Goal: Task Accomplishment & Management: Complete application form

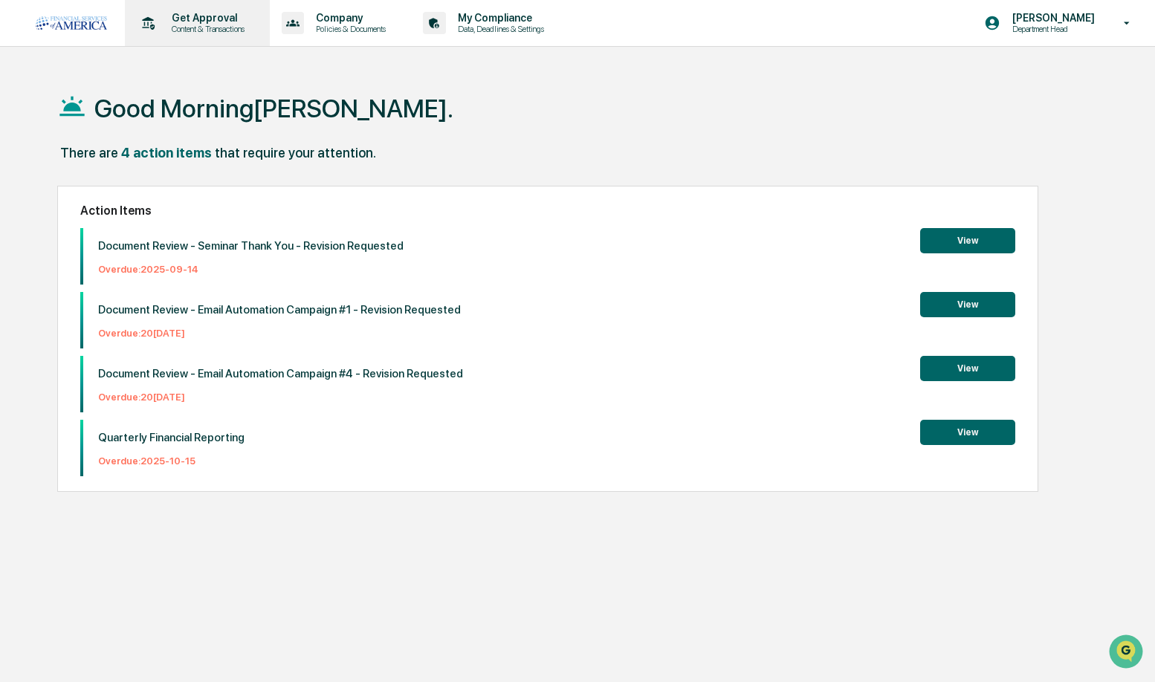
click at [200, 25] on p "Content & Transactions" at bounding box center [206, 29] width 92 height 10
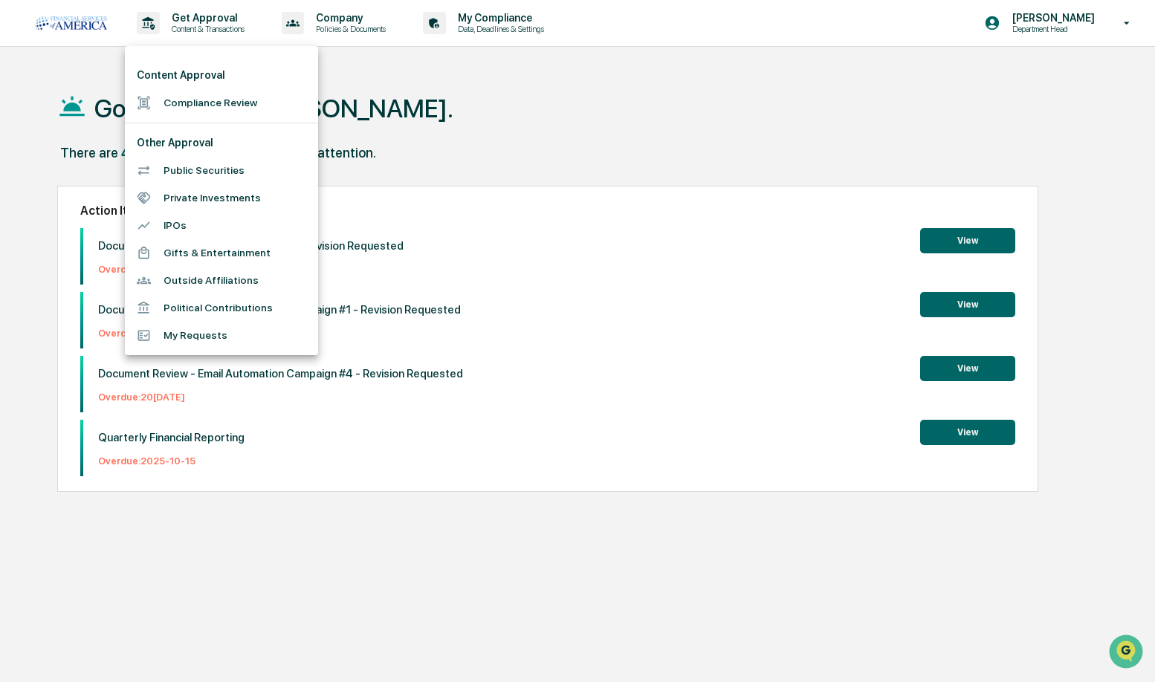
click at [198, 109] on li "Compliance Review" at bounding box center [221, 103] width 193 height 28
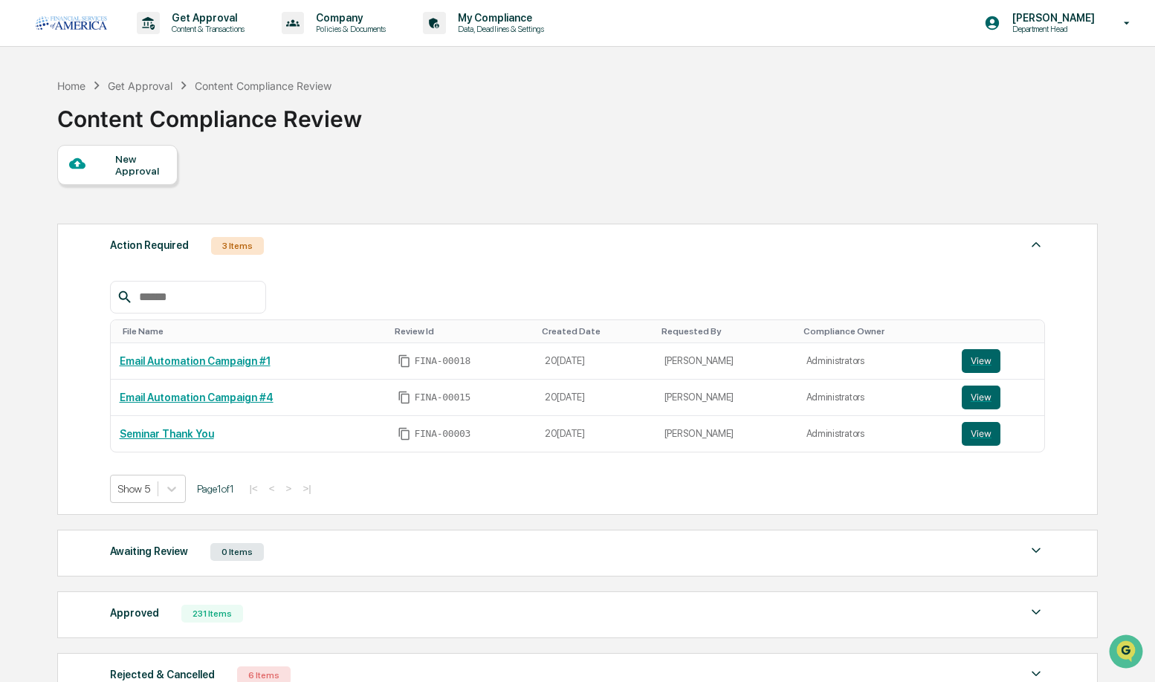
click at [150, 167] on div "New Approval" at bounding box center [140, 165] width 50 height 24
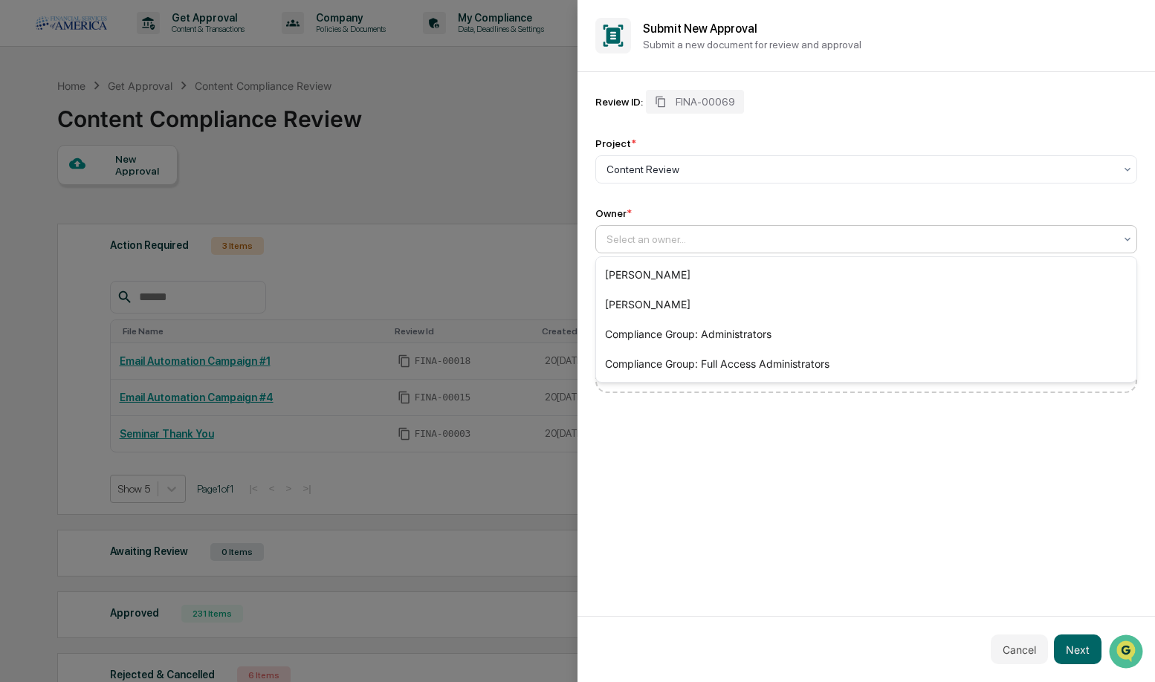
click at [637, 242] on div "Select an owner..." at bounding box center [861, 239] width 508 height 12
click at [638, 316] on div "[PERSON_NAME]" at bounding box center [866, 305] width 540 height 30
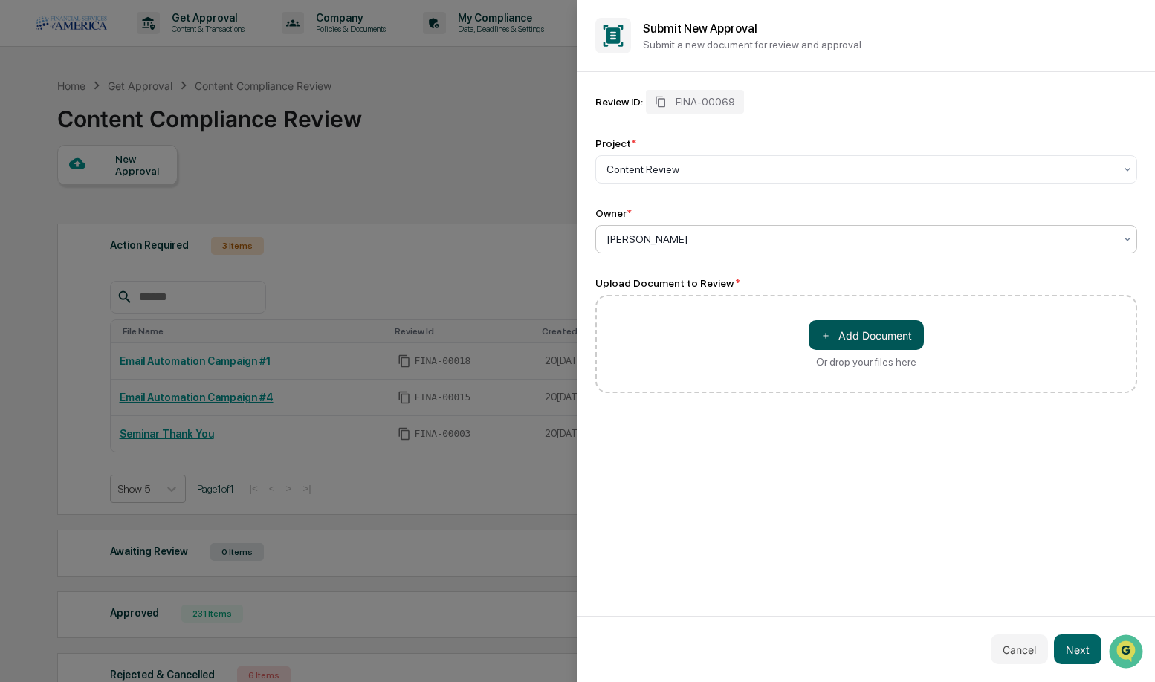
click at [852, 343] on button "＋ Add Document" at bounding box center [866, 335] width 115 height 30
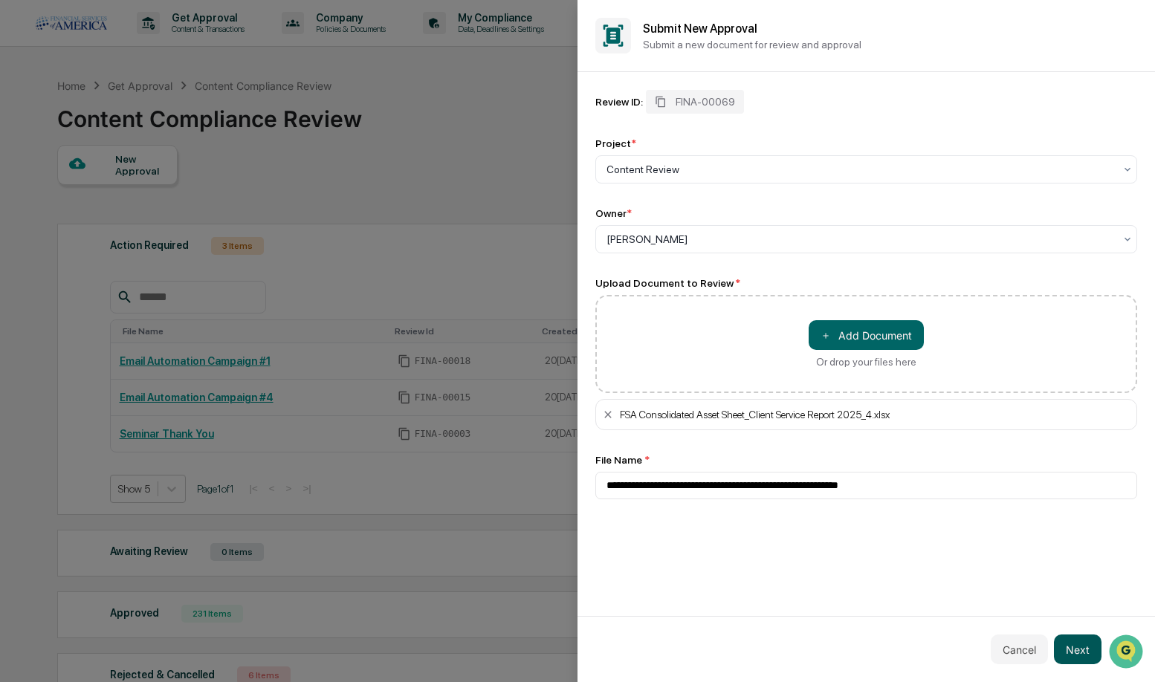
click at [1070, 653] on button "Next" at bounding box center [1078, 650] width 48 height 30
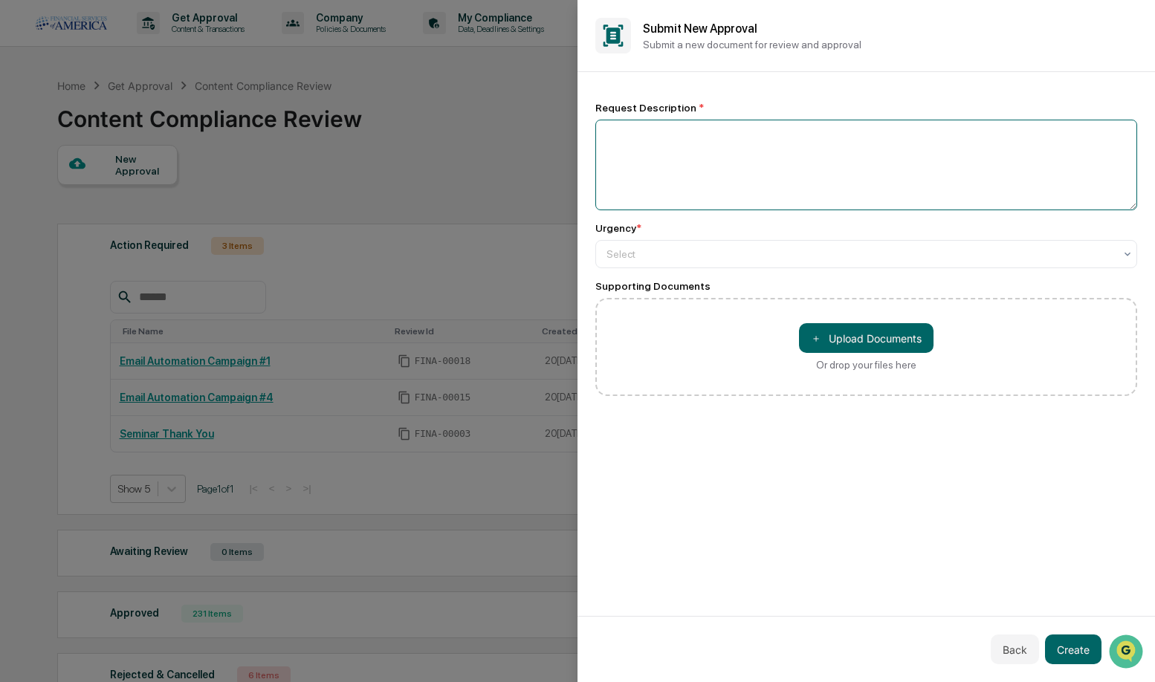
click at [688, 131] on textarea at bounding box center [866, 165] width 542 height 91
type textarea "*"
type textarea "**********"
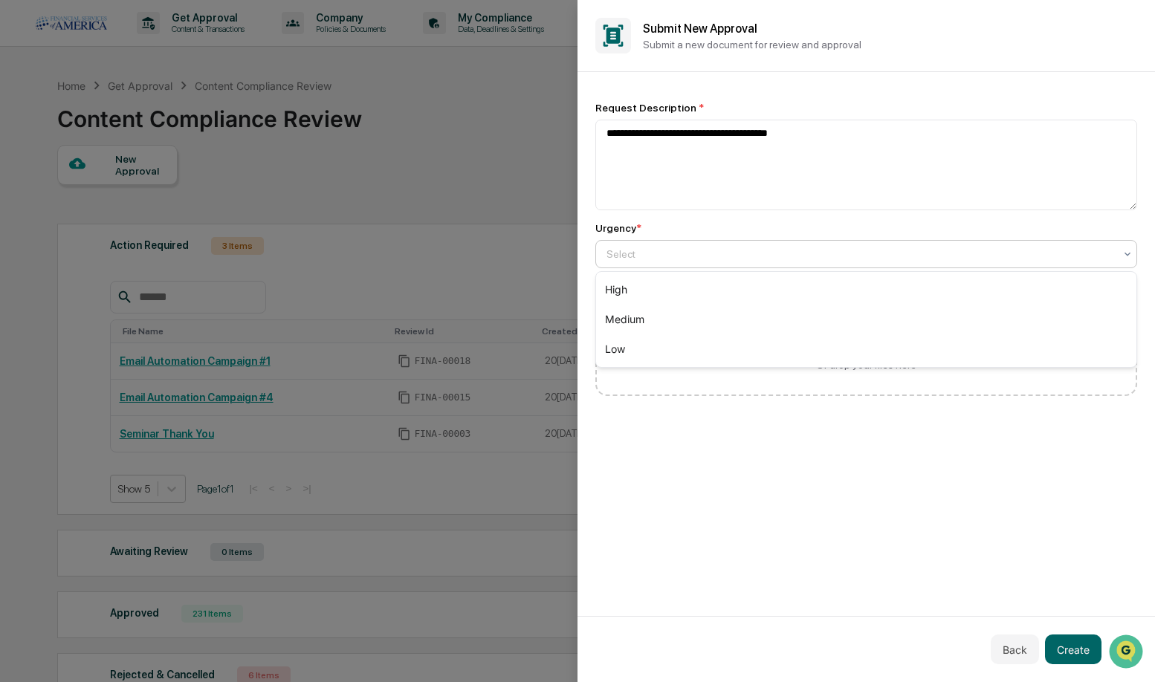
click at [652, 254] on div at bounding box center [861, 254] width 508 height 15
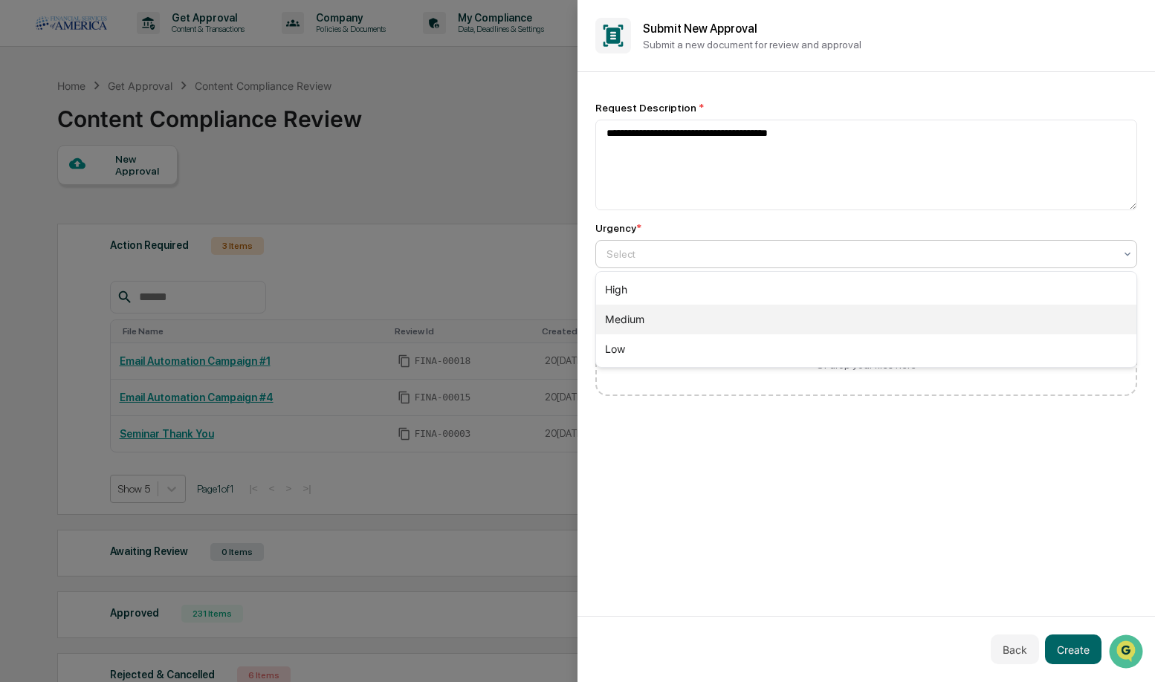
click at [639, 316] on div "Medium" at bounding box center [866, 320] width 540 height 30
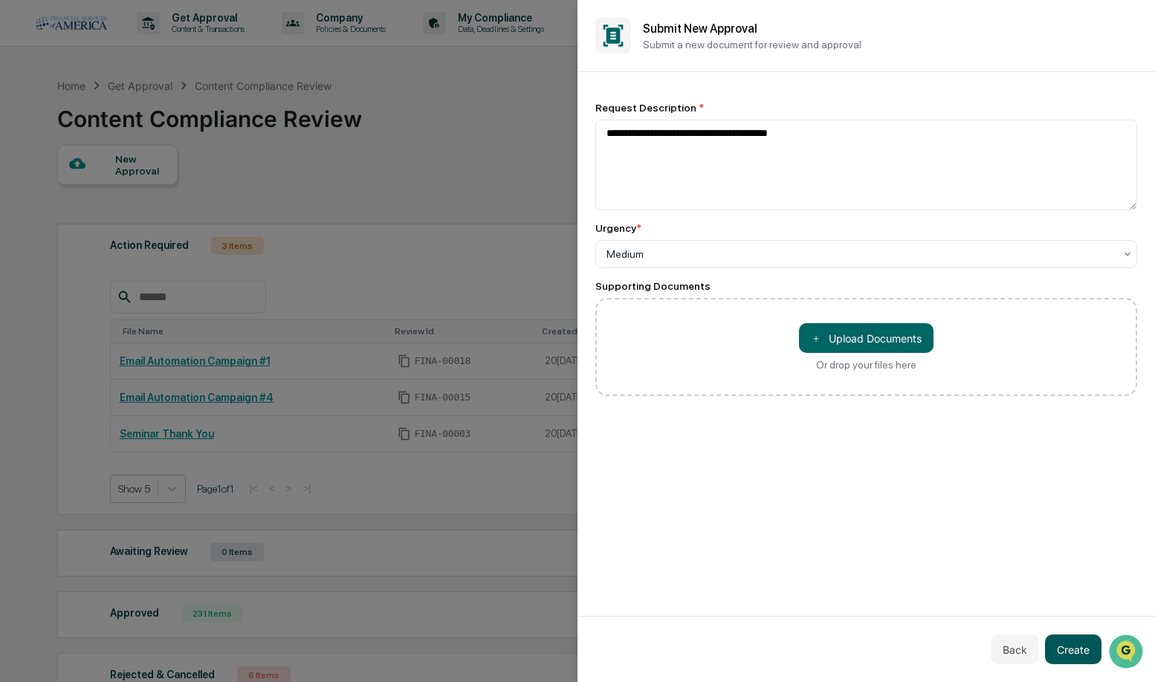
click at [1068, 653] on button "Create" at bounding box center [1073, 650] width 56 height 30
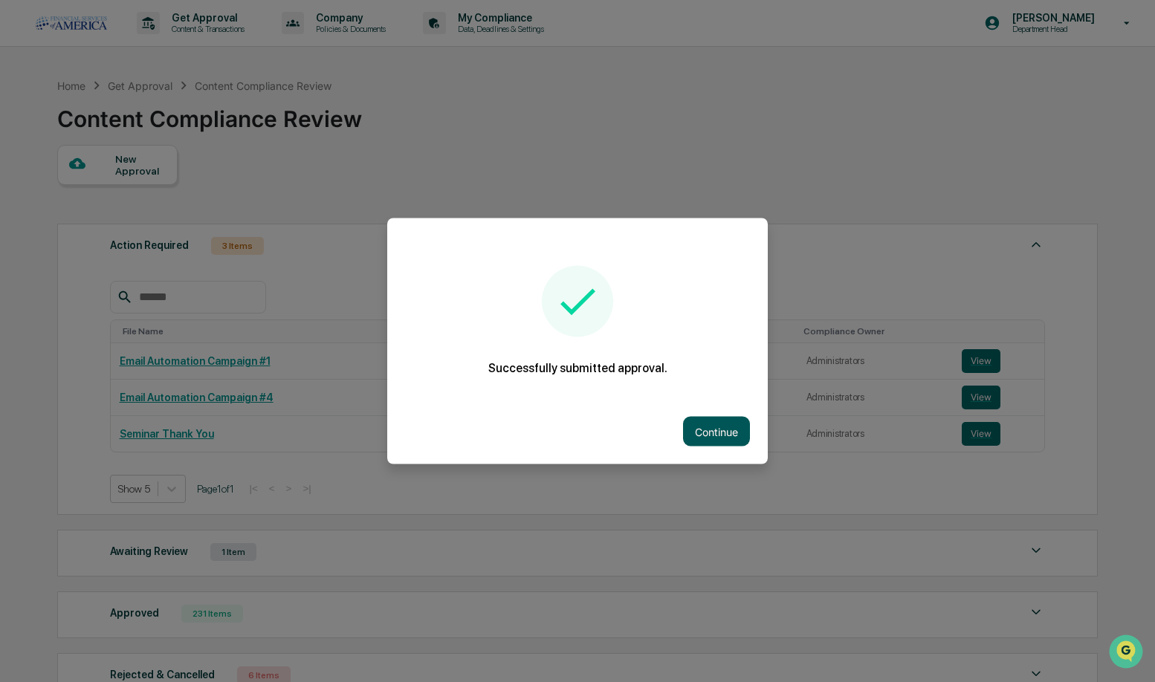
click at [694, 429] on button "Continue" at bounding box center [716, 432] width 67 height 30
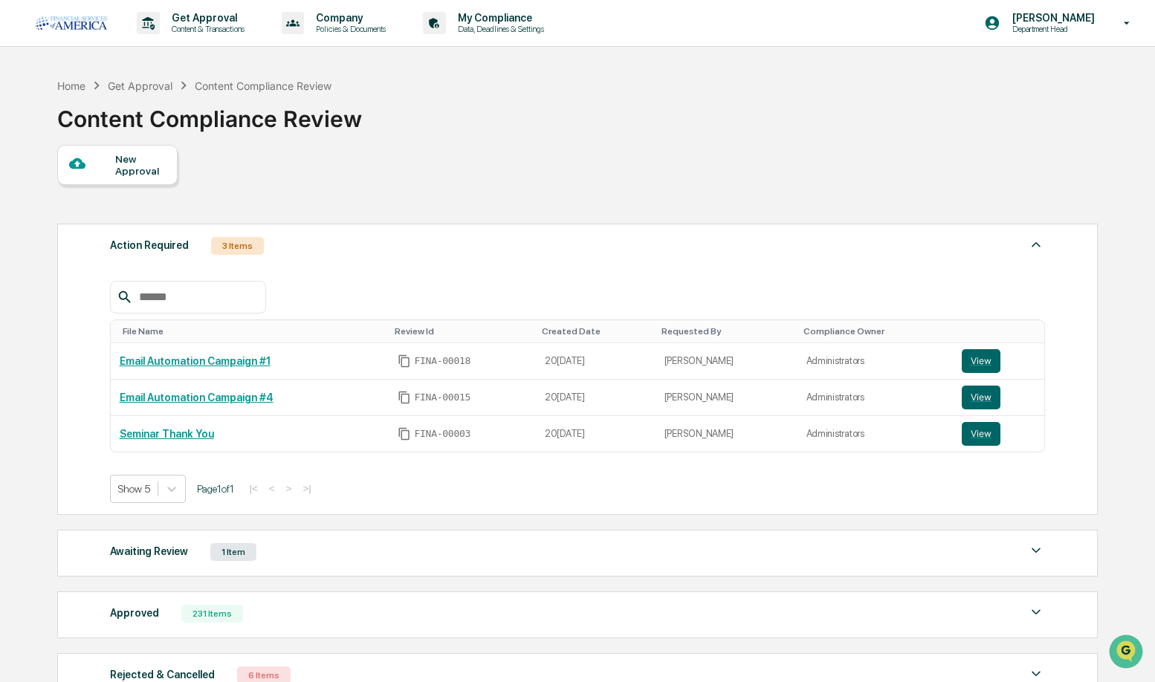
click at [421, 116] on div "Home Get Approval Content Compliance Review Content Compliance Review" at bounding box center [577, 108] width 1040 height 74
